Goal: Task Accomplishment & Management: Use online tool/utility

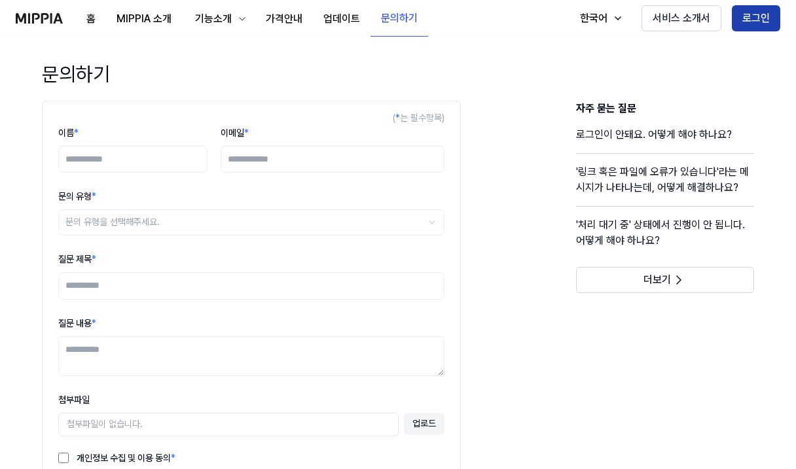
click at [771, 13] on button "로그인" at bounding box center [756, 18] width 48 height 26
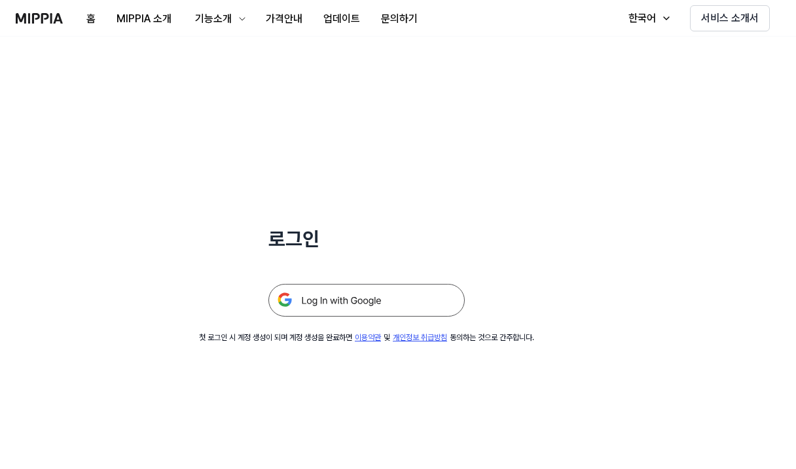
click at [371, 298] on img at bounding box center [366, 300] width 196 height 33
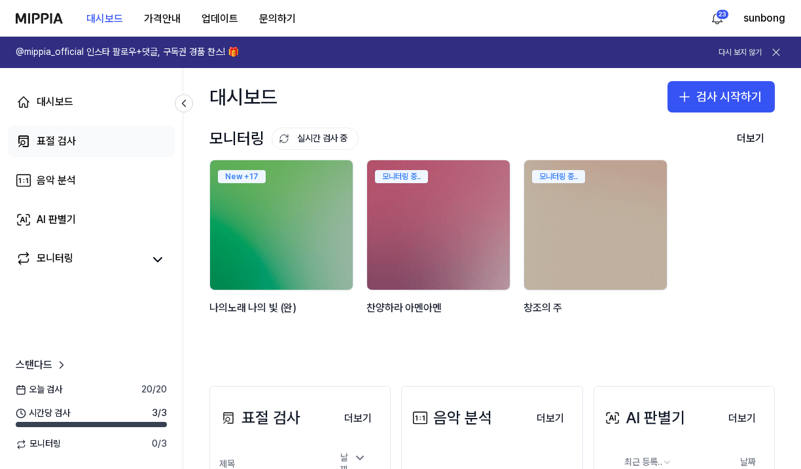
click at [65, 134] on div "표절 검사" at bounding box center [56, 142] width 39 height 16
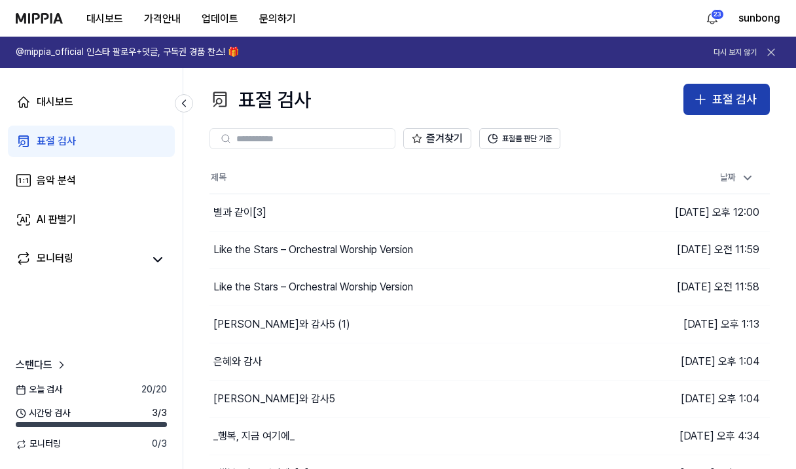
click at [725, 96] on div "표절 검사" at bounding box center [734, 99] width 45 height 19
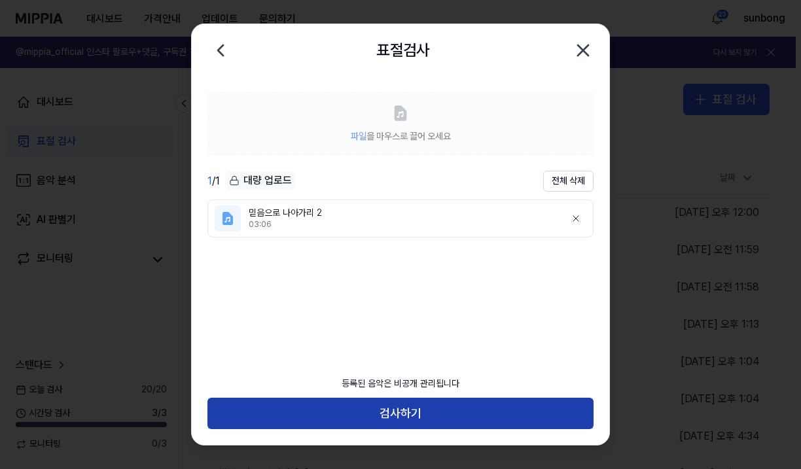
click at [388, 408] on button "검사하기" at bounding box center [400, 413] width 386 height 31
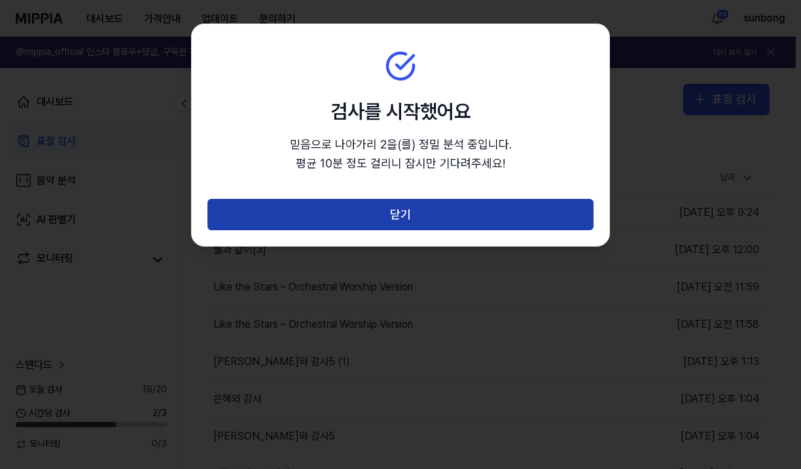
click at [397, 207] on button "닫기" at bounding box center [400, 214] width 386 height 31
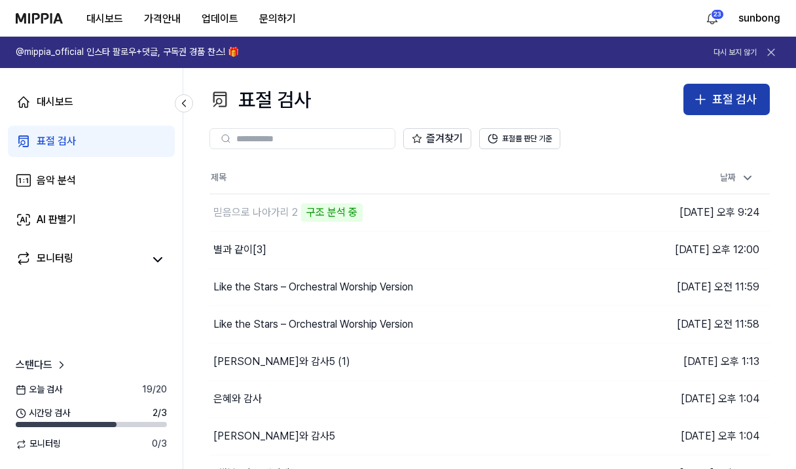
click at [715, 91] on div "표절 검사" at bounding box center [734, 99] width 45 height 19
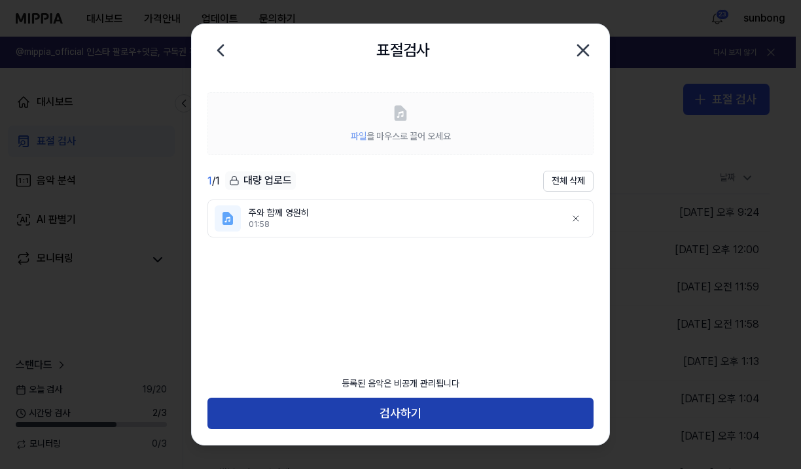
click at [405, 408] on button "검사하기" at bounding box center [400, 413] width 386 height 31
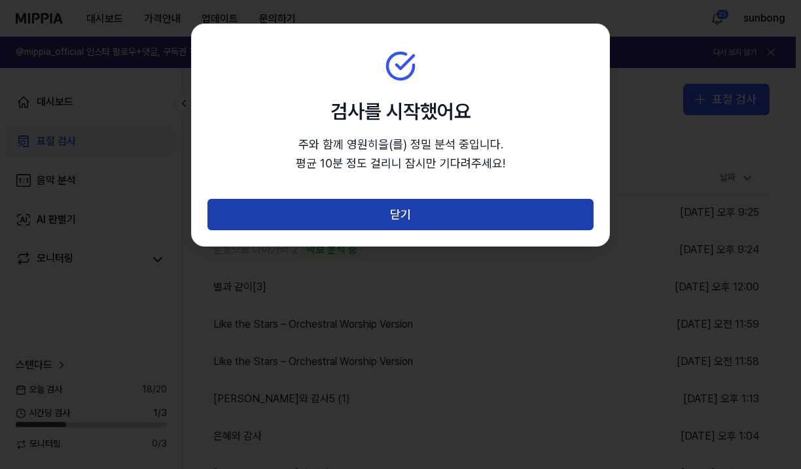
click at [403, 213] on button "닫기" at bounding box center [400, 214] width 386 height 31
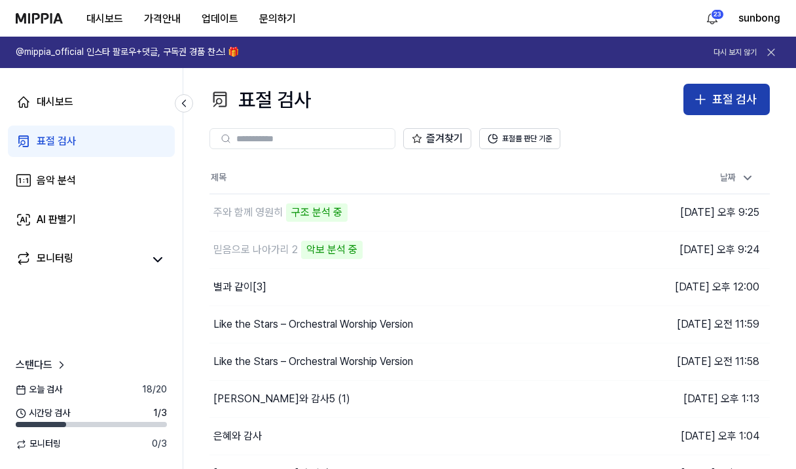
click at [711, 90] on button "표절 검사" at bounding box center [726, 99] width 86 height 31
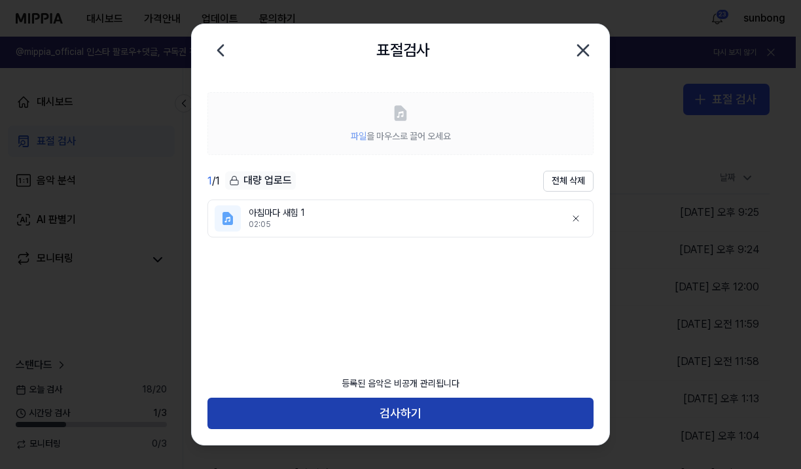
click at [389, 409] on button "검사하기" at bounding box center [400, 413] width 386 height 31
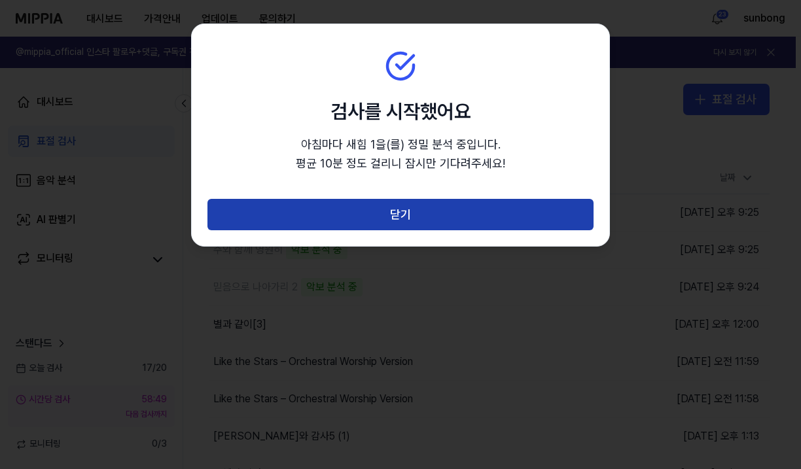
click at [448, 213] on button "닫기" at bounding box center [400, 214] width 386 height 31
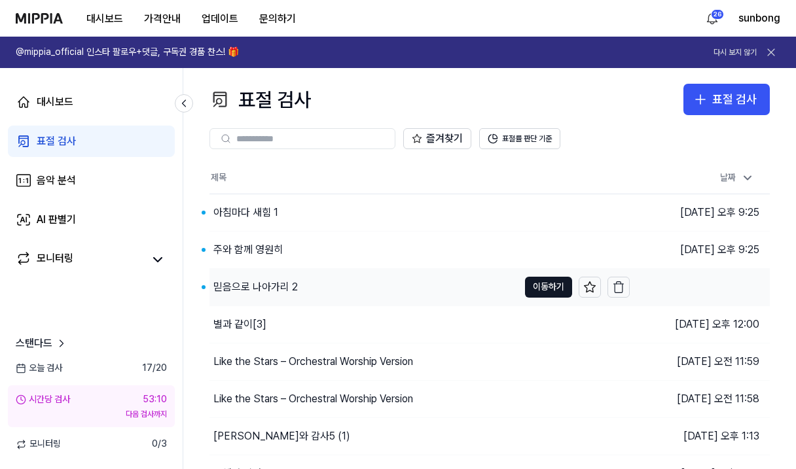
click at [239, 286] on div "믿음으로 나아가리 2" at bounding box center [255, 287] width 84 height 16
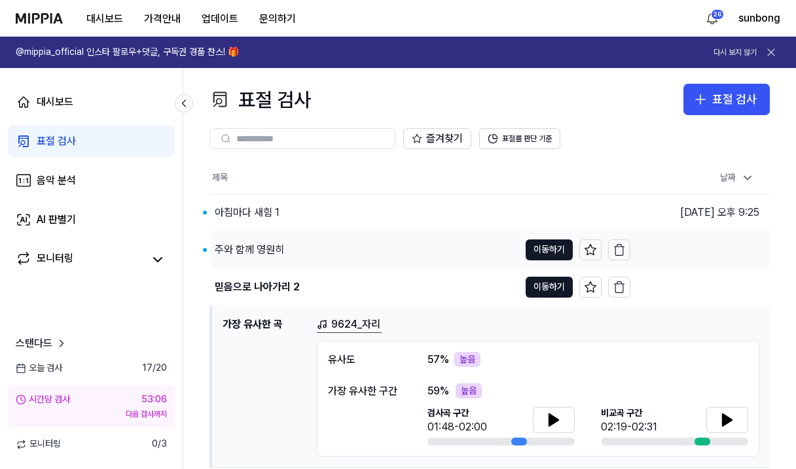
drag, startPoint x: 267, startPoint y: 247, endPoint x: 270, endPoint y: 264, distance: 17.2
click at [267, 248] on div "주와 함께 영원히" at bounding box center [249, 250] width 69 height 16
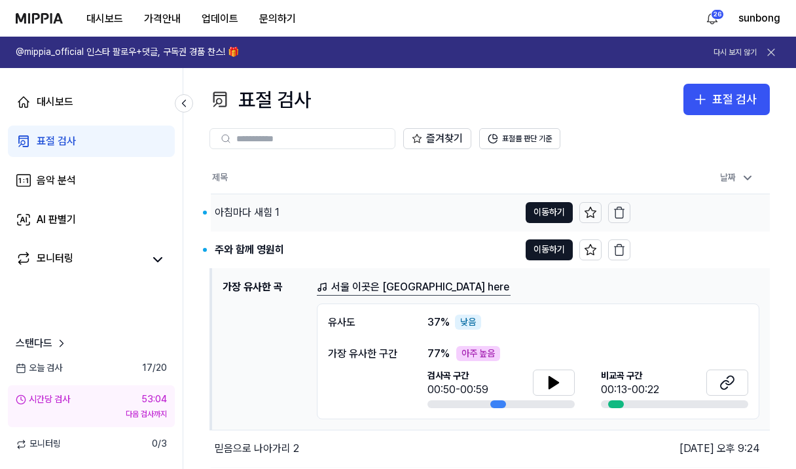
click at [246, 206] on div "아침마다 새힘 1" at bounding box center [247, 213] width 65 height 16
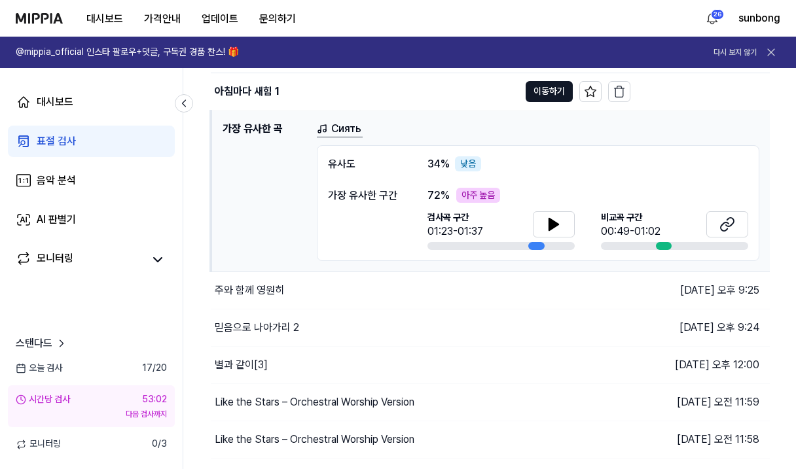
scroll to position [196, 0]
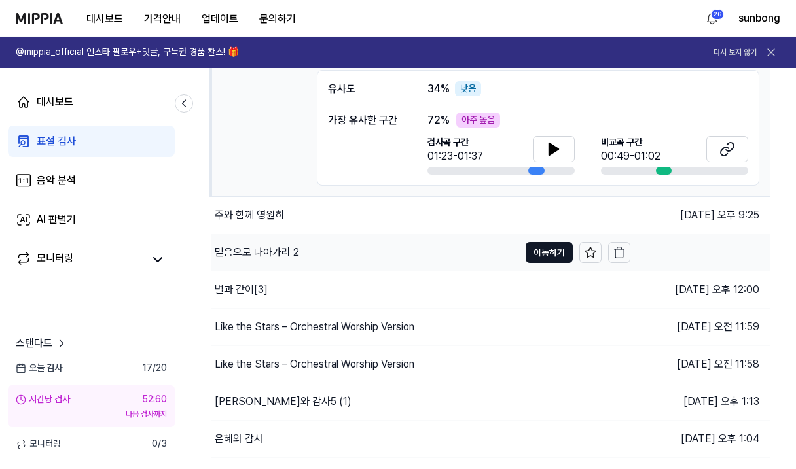
click at [262, 245] on div "믿음으로 나아가리 2" at bounding box center [257, 253] width 84 height 16
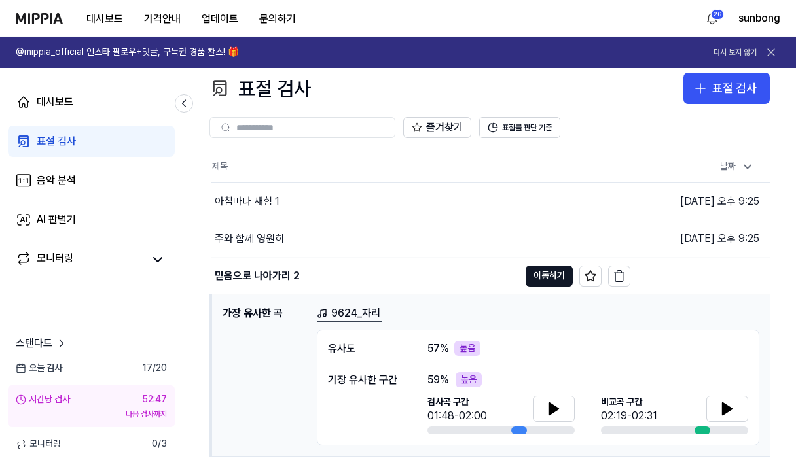
scroll to position [0, 0]
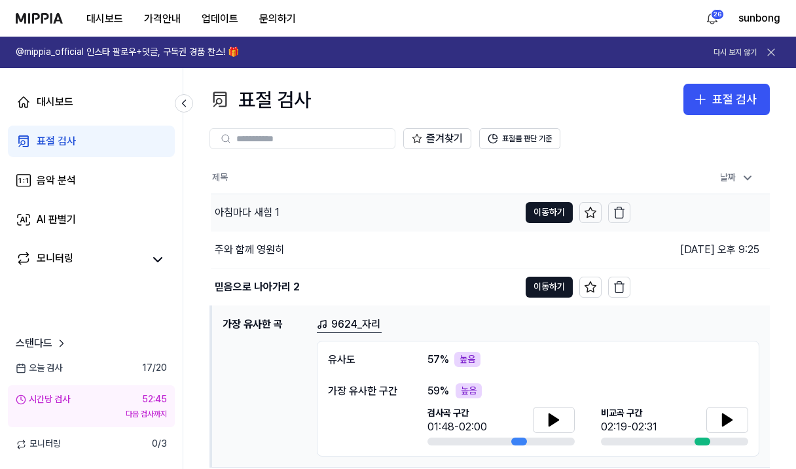
click at [269, 209] on div "아침마다 새힘 1" at bounding box center [247, 213] width 65 height 16
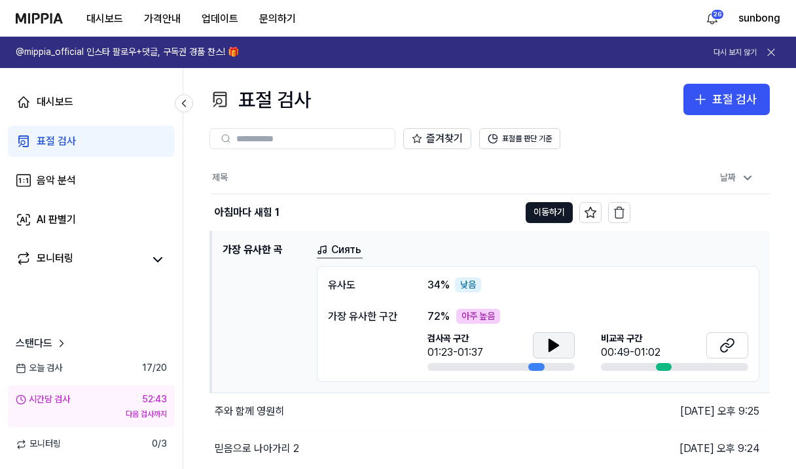
click at [549, 347] on icon at bounding box center [553, 346] width 9 height 12
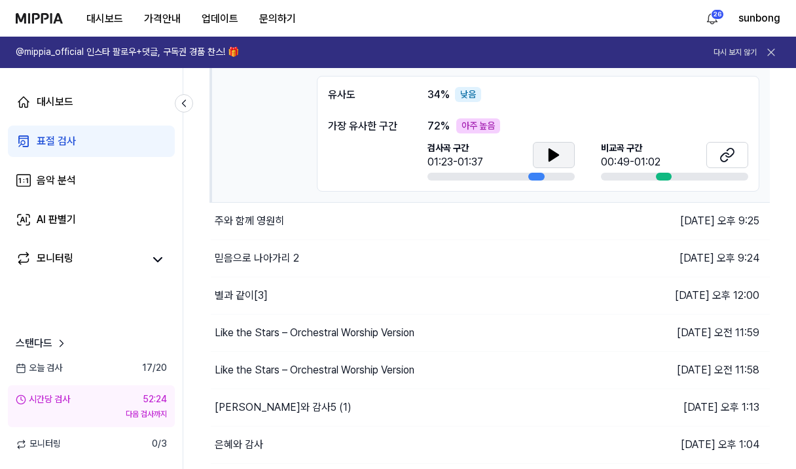
scroll to position [196, 0]
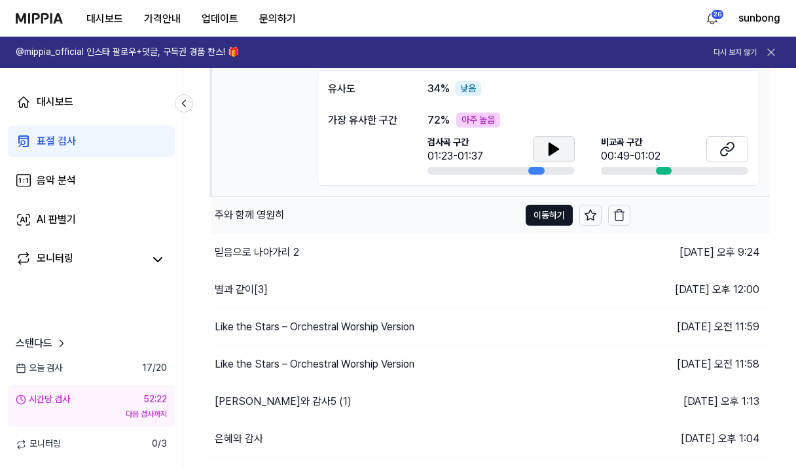
click at [279, 211] on div "주와 함께 영원히" at bounding box center [249, 215] width 69 height 16
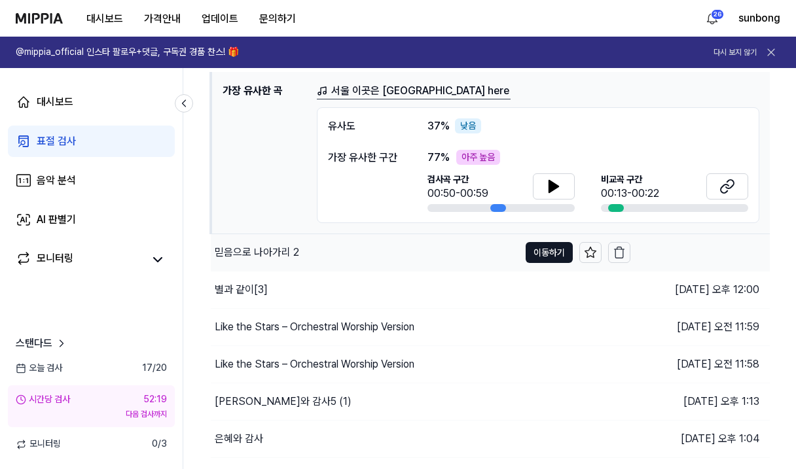
click at [268, 248] on div "믿음으로 나아가리 2" at bounding box center [257, 253] width 84 height 16
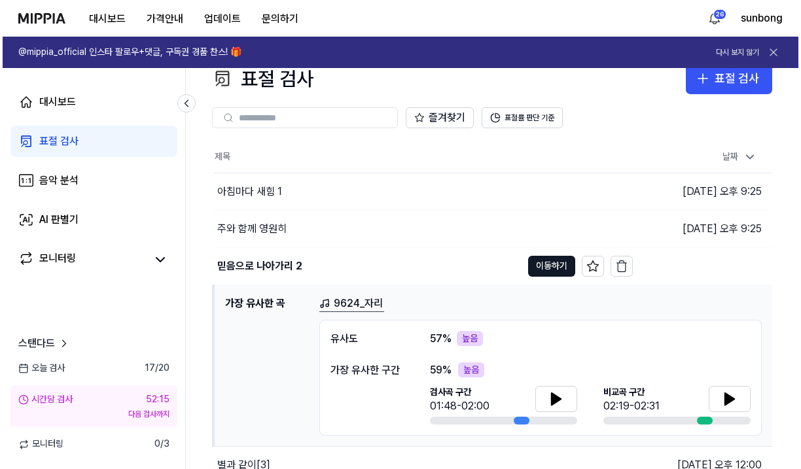
scroll to position [0, 0]
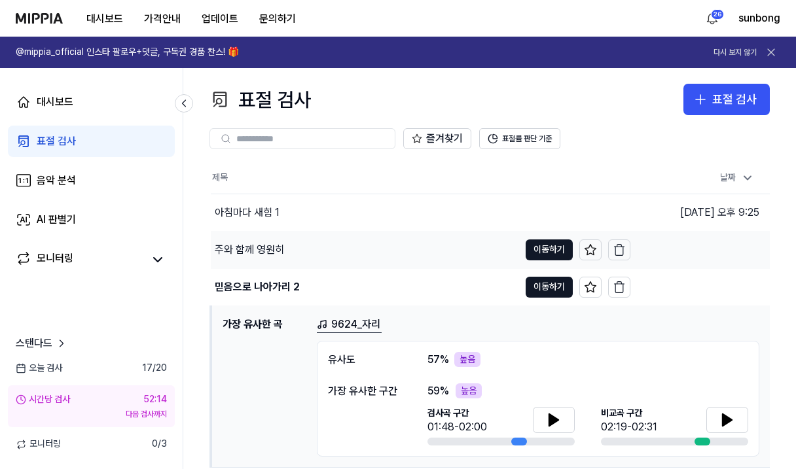
click at [257, 248] on div "주와 함께 영원히" at bounding box center [249, 250] width 69 height 16
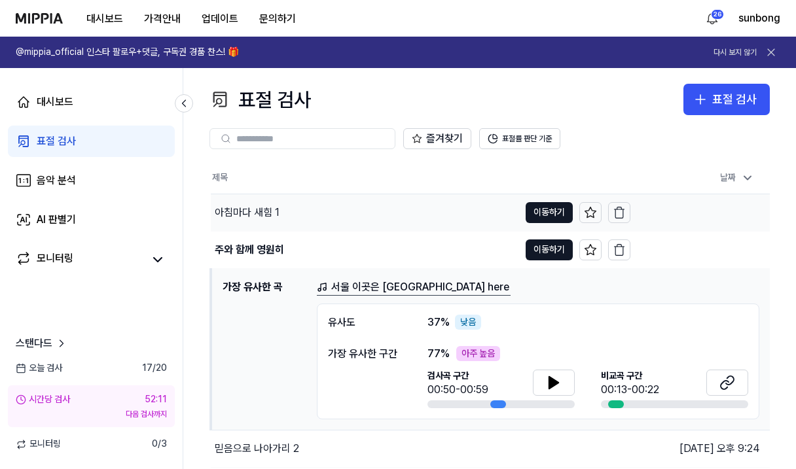
click at [268, 206] on div "아침마다 새힘 1" at bounding box center [247, 213] width 65 height 16
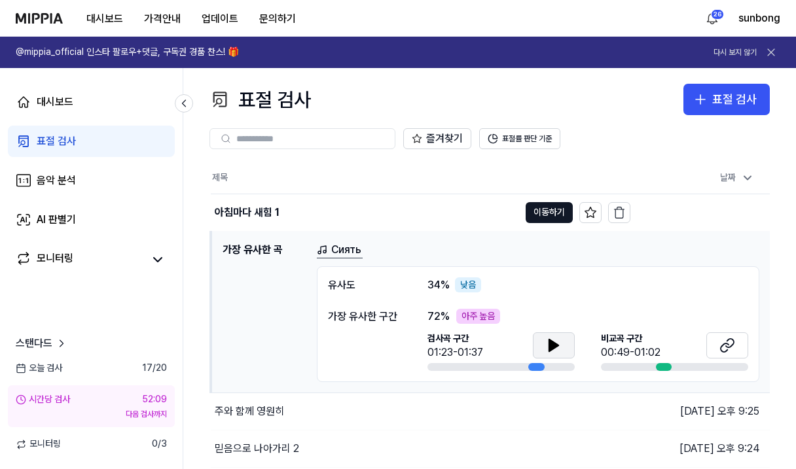
click at [550, 352] on icon at bounding box center [554, 346] width 16 height 16
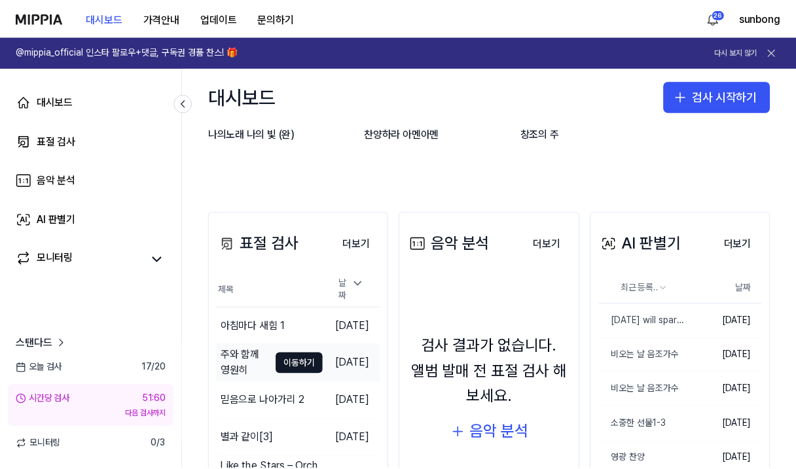
scroll to position [196, 0]
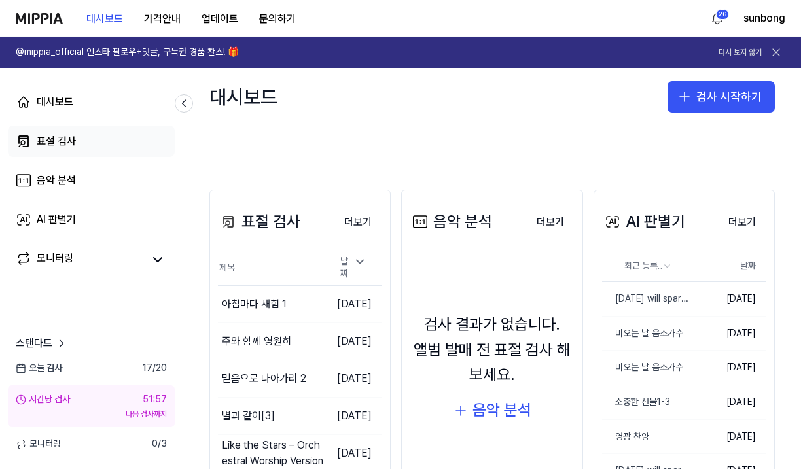
click at [64, 145] on div "표절 검사" at bounding box center [56, 142] width 39 height 16
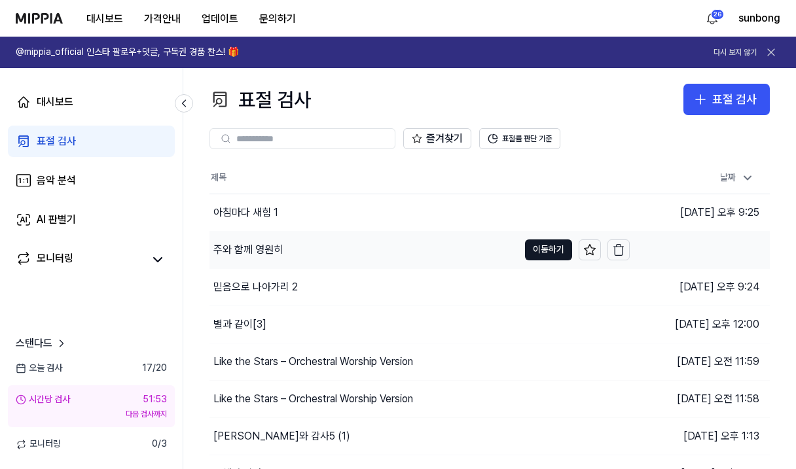
click at [274, 249] on div "주와 함께 영원히" at bounding box center [247, 250] width 69 height 16
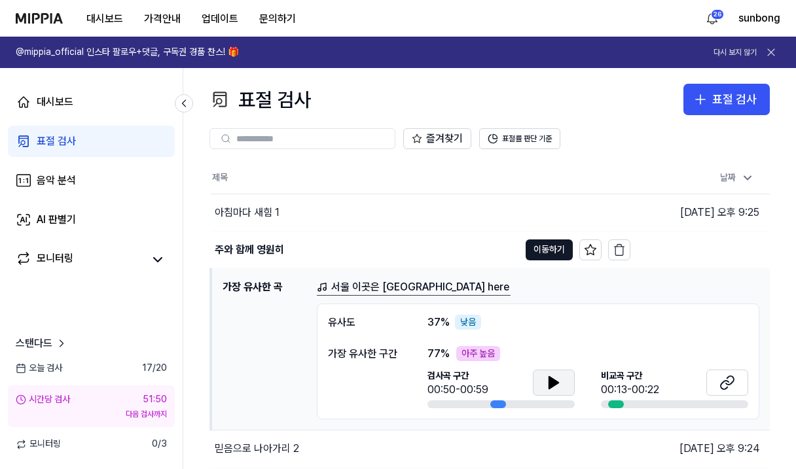
click at [545, 374] on button at bounding box center [554, 383] width 42 height 26
